Goal: Find specific page/section: Find specific page/section

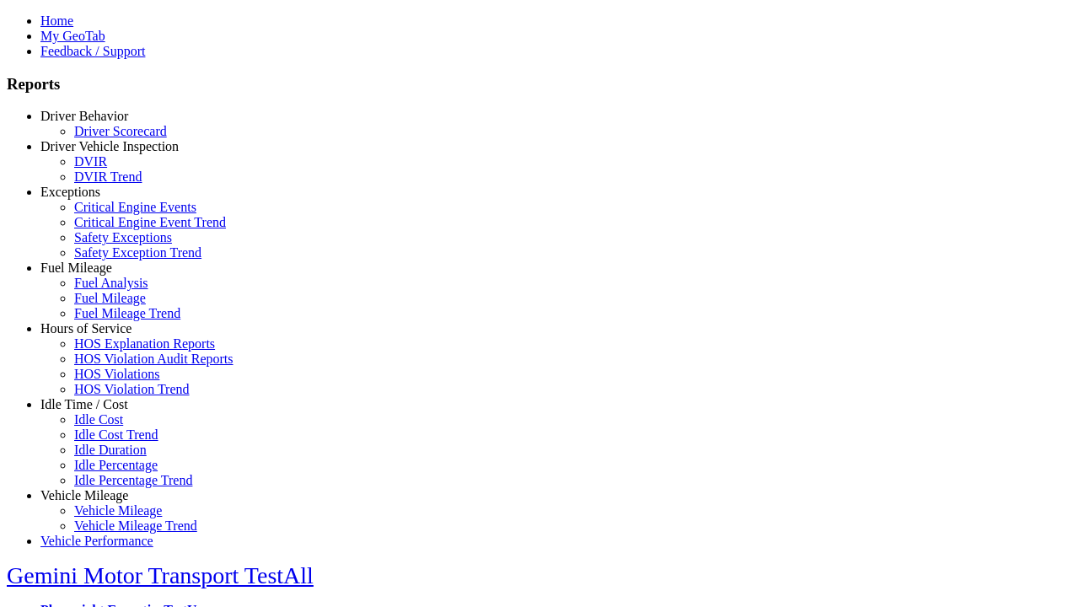
click at [97, 411] on link "Idle Time / Cost" at bounding box center [84, 404] width 88 height 14
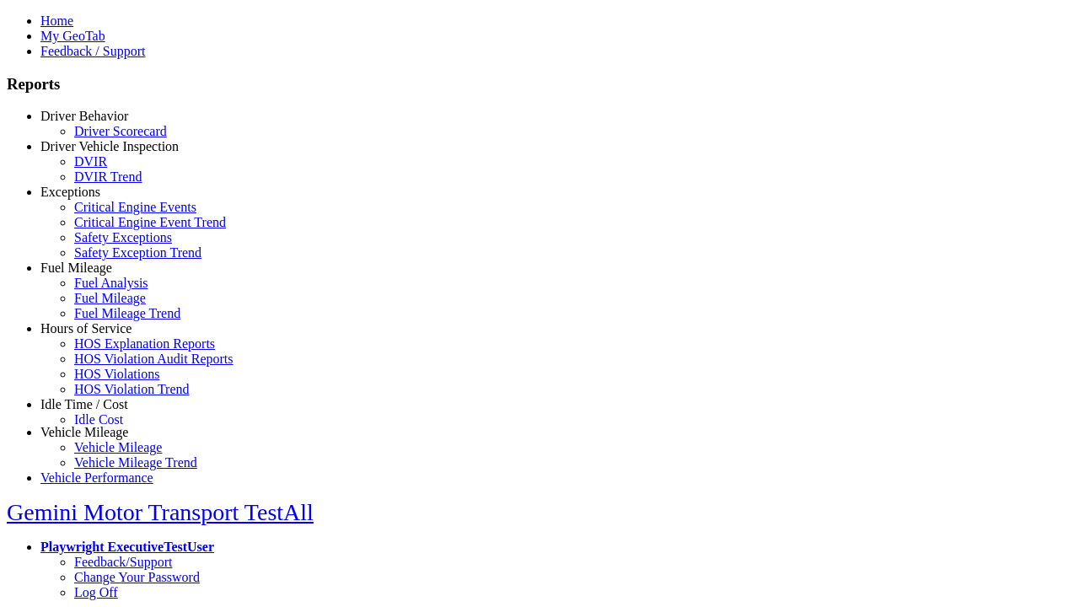
click at [110, 473] on link "Idle Percentage Trend" at bounding box center [133, 480] width 118 height 14
